Goal: Find specific page/section: Find specific page/section

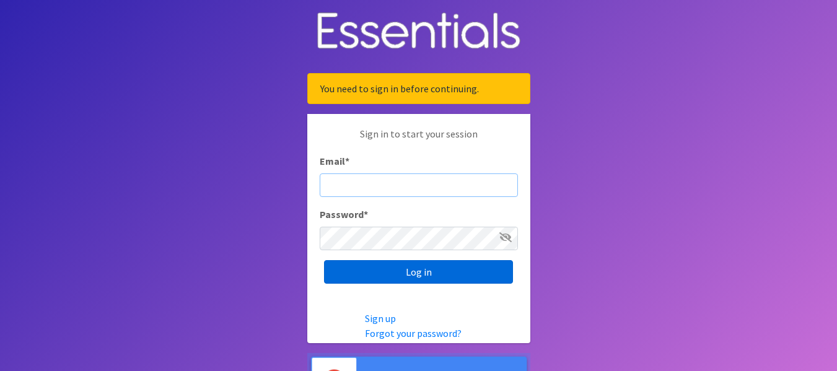
type input "[EMAIL_ADDRESS][DOMAIN_NAME]"
click at [423, 279] on input "Log in" at bounding box center [418, 272] width 189 height 24
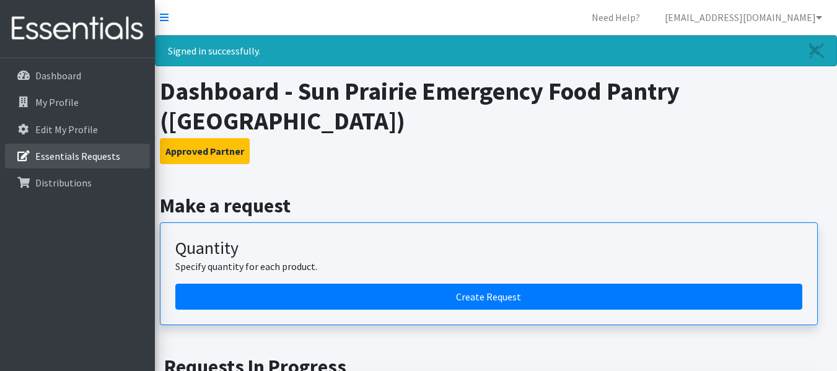
click at [103, 167] on link "Essentials Requests" at bounding box center [77, 156] width 145 height 25
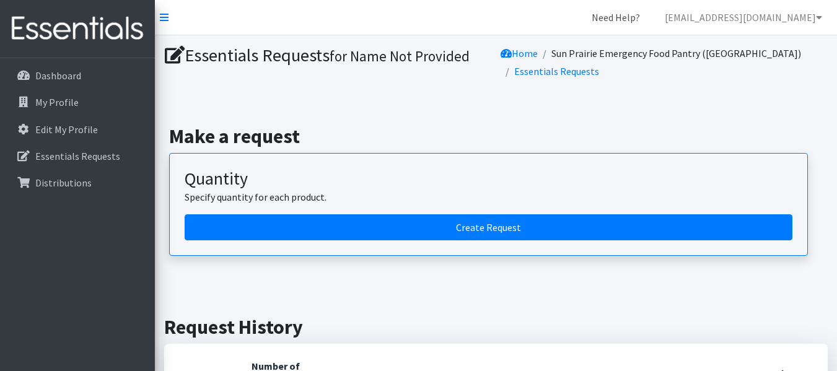
click at [650, 13] on link "Need Help?" at bounding box center [616, 17] width 68 height 25
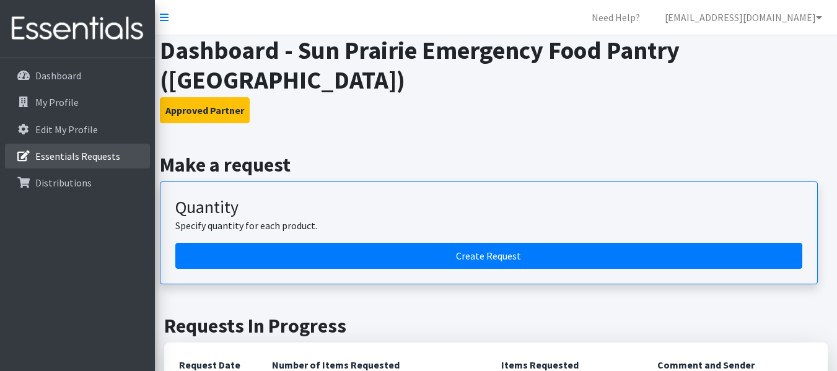
click at [66, 159] on p "Essentials Requests" at bounding box center [77, 156] width 85 height 12
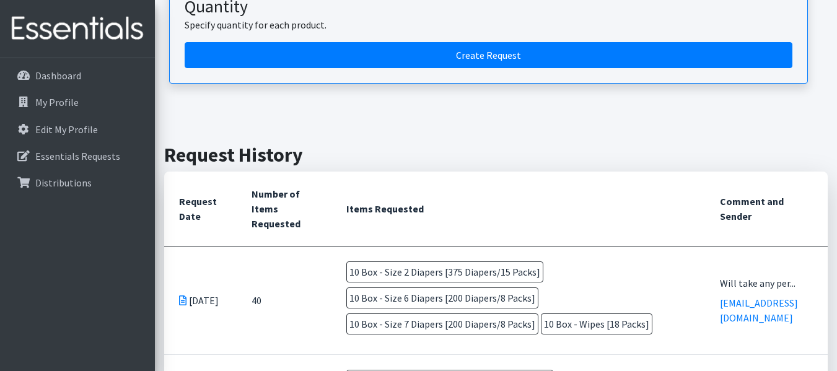
scroll to position [248, 0]
